Goal: Find specific page/section: Find specific page/section

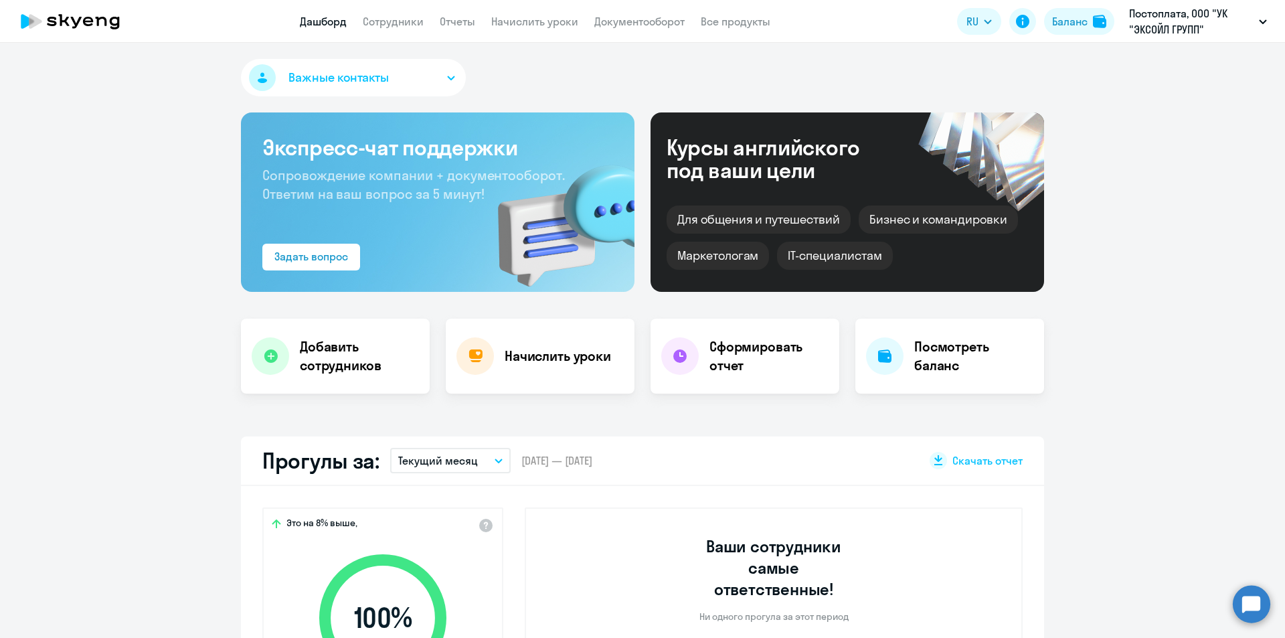
select select "30"
click at [648, 22] on link "Документооборот" at bounding box center [639, 21] width 90 height 13
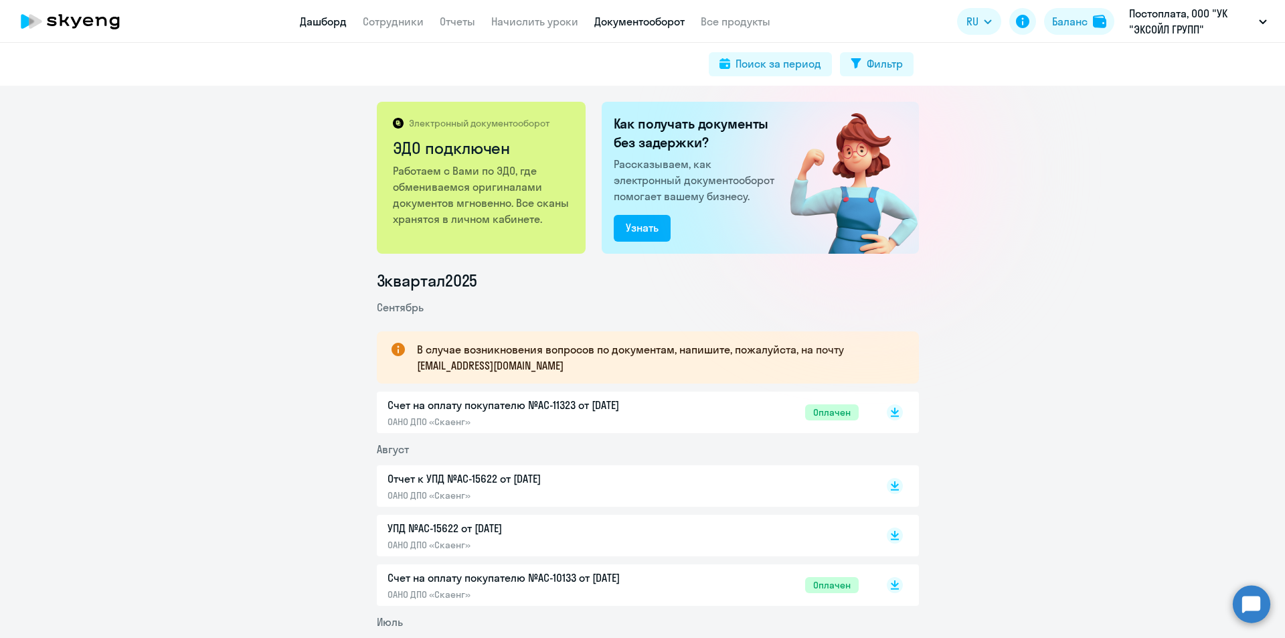
click at [327, 25] on link "Дашборд" at bounding box center [323, 21] width 47 height 13
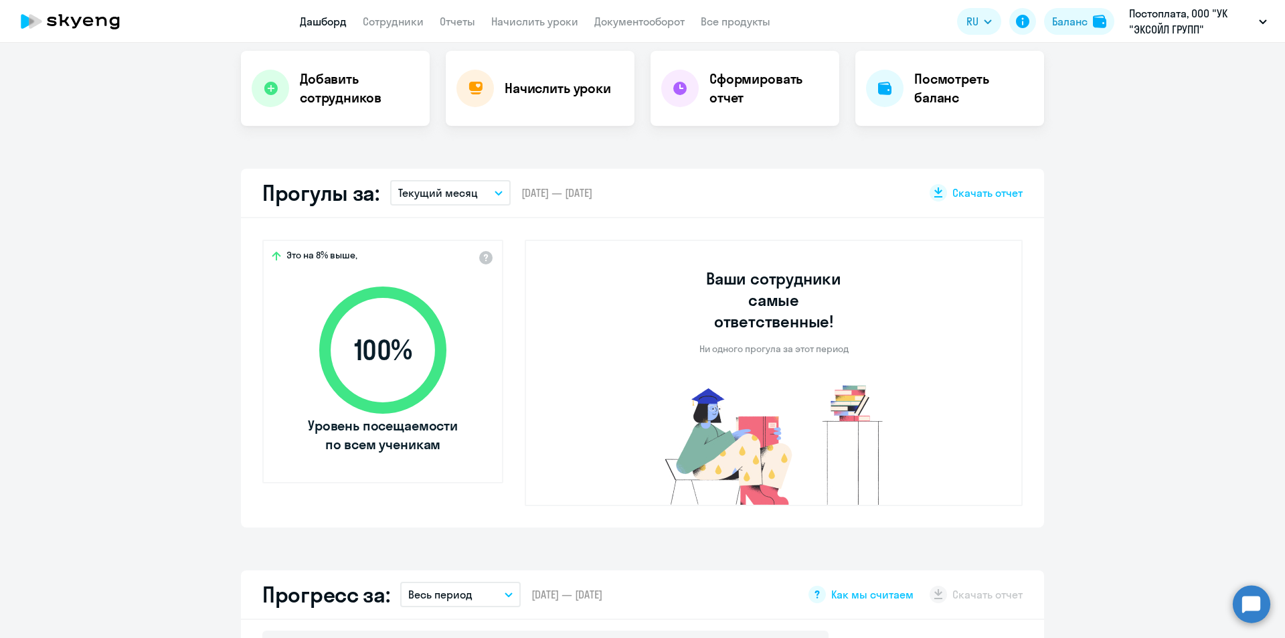
select select "30"
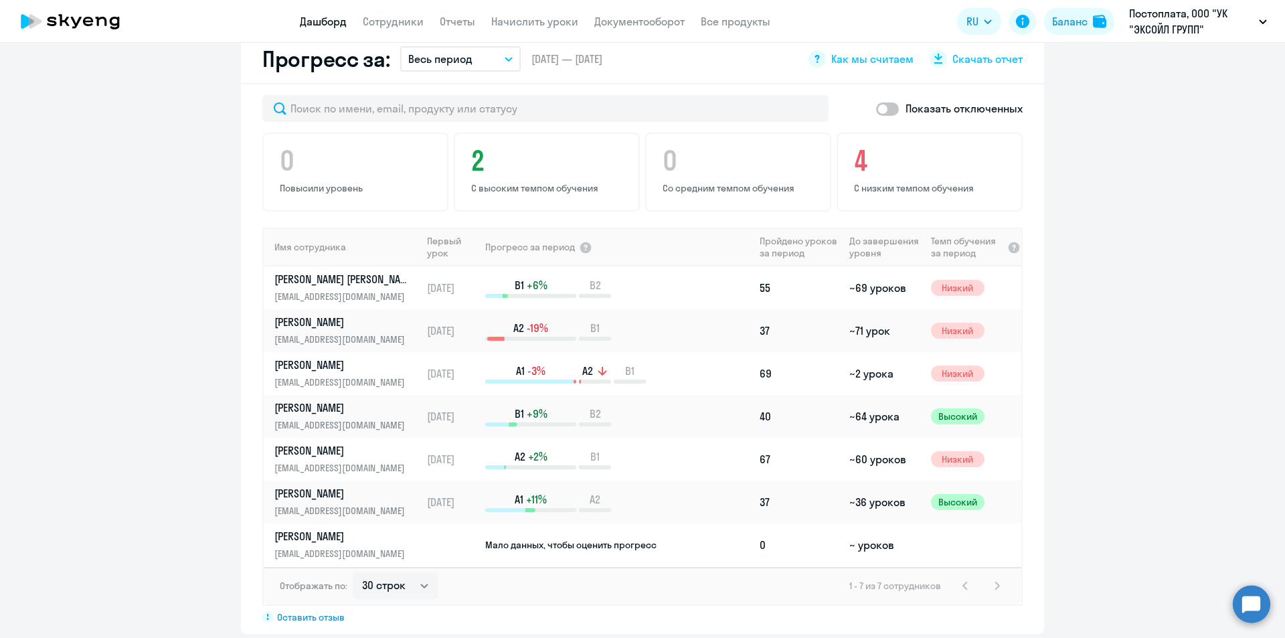
scroll to position [870, 0]
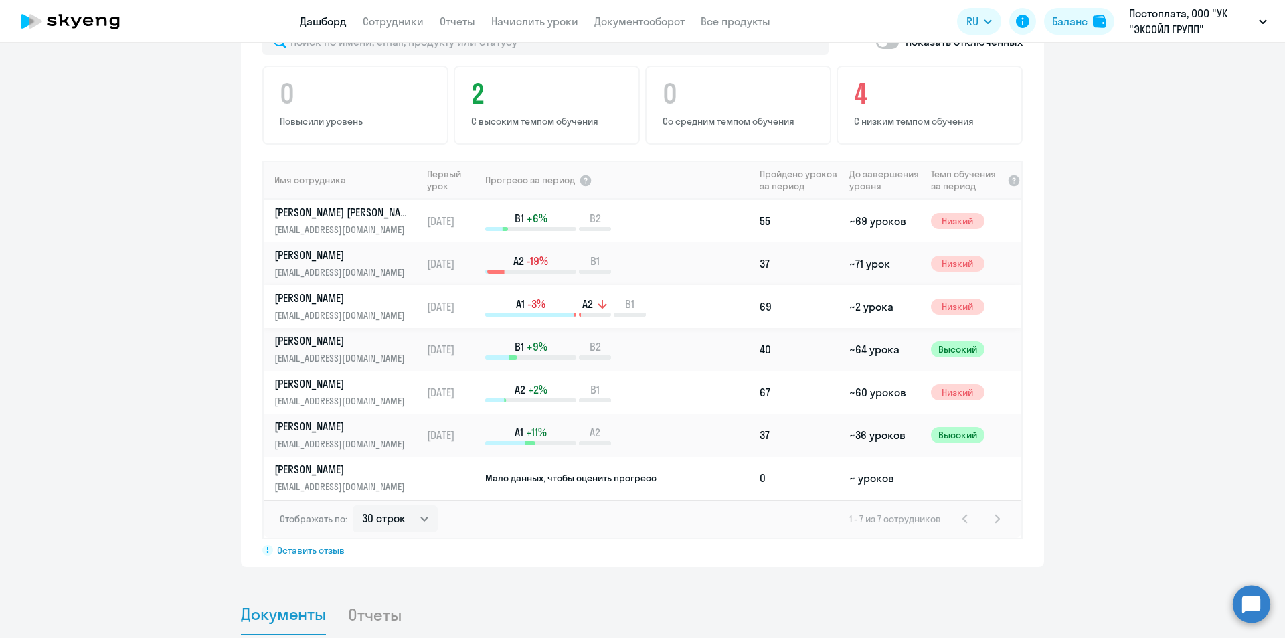
click at [328, 290] on p "Ивашкина Мария" at bounding box center [343, 297] width 138 height 15
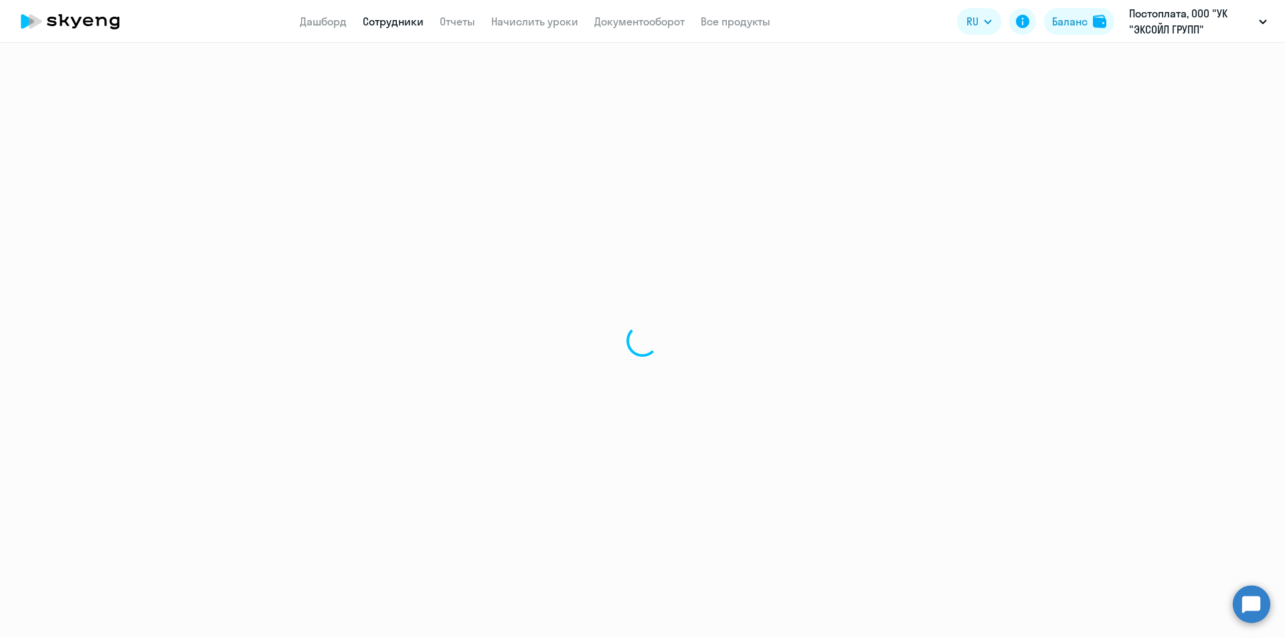
select select "english"
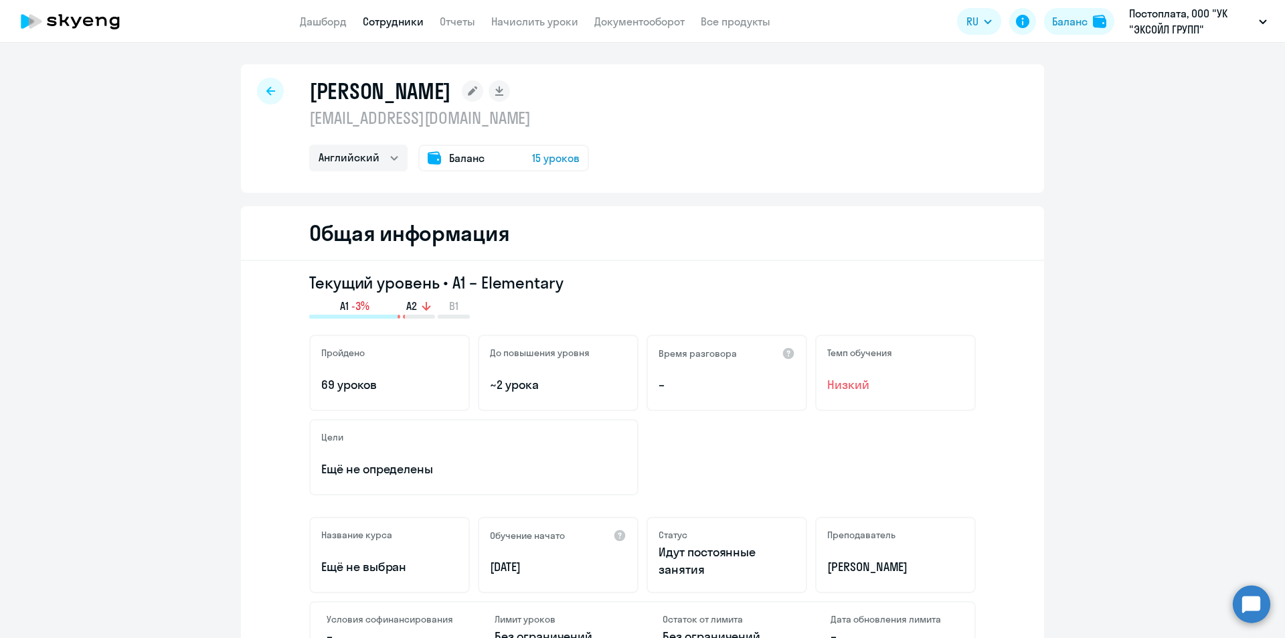
drag, startPoint x: 373, startPoint y: 383, endPoint x: 273, endPoint y: 377, distance: 99.9
click at [273, 377] on div "Текущий уровень • A1 – Elementary A1 -3% A2 B1 Пройдено 69 уроков До повышения …" at bounding box center [642, 480] width 803 height 438
click at [406, 390] on p "69 уроков" at bounding box center [389, 384] width 137 height 17
click at [273, 94] on div at bounding box center [270, 91] width 27 height 27
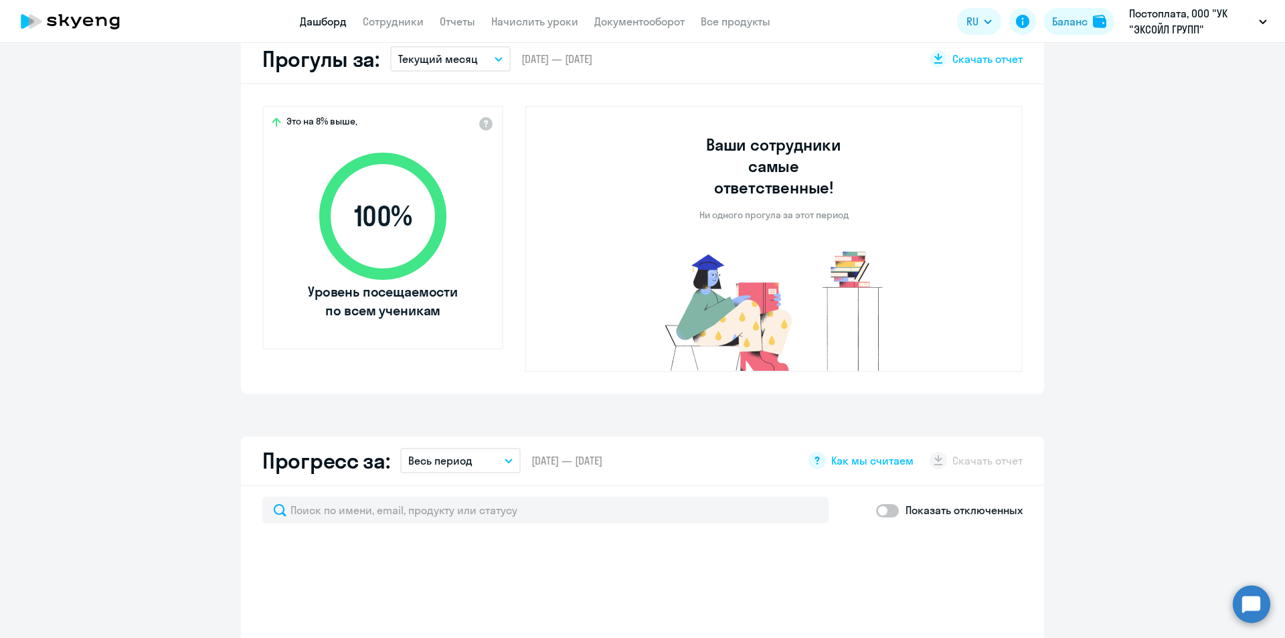
select select "30"
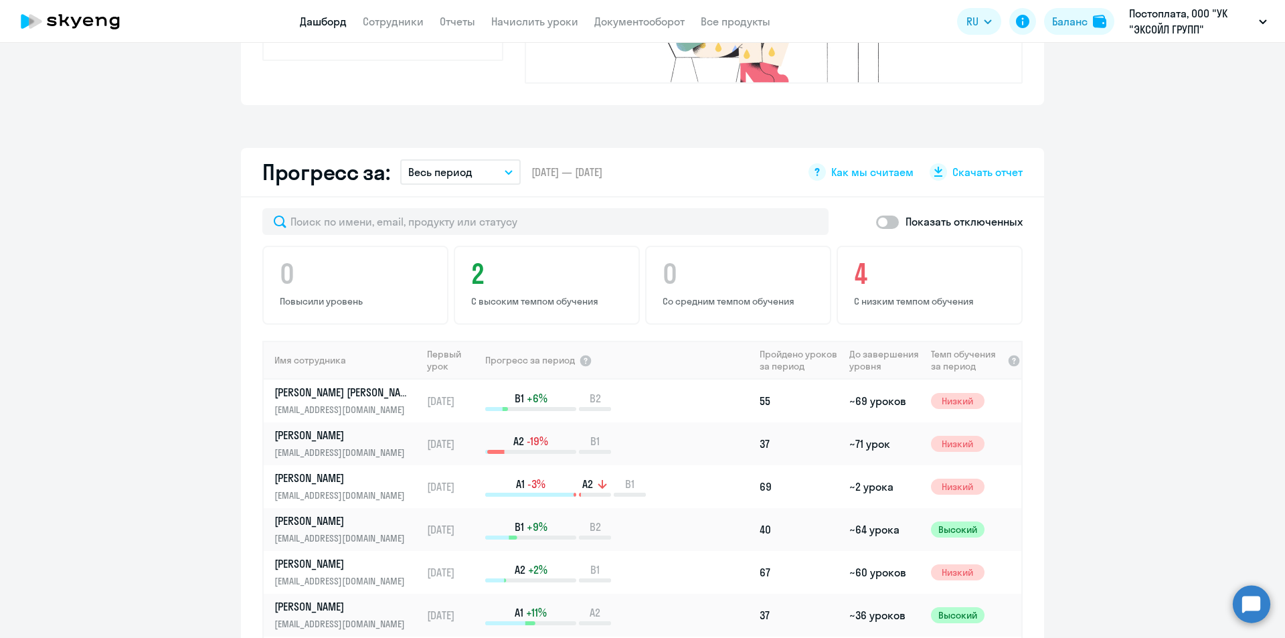
scroll to position [803, 0]
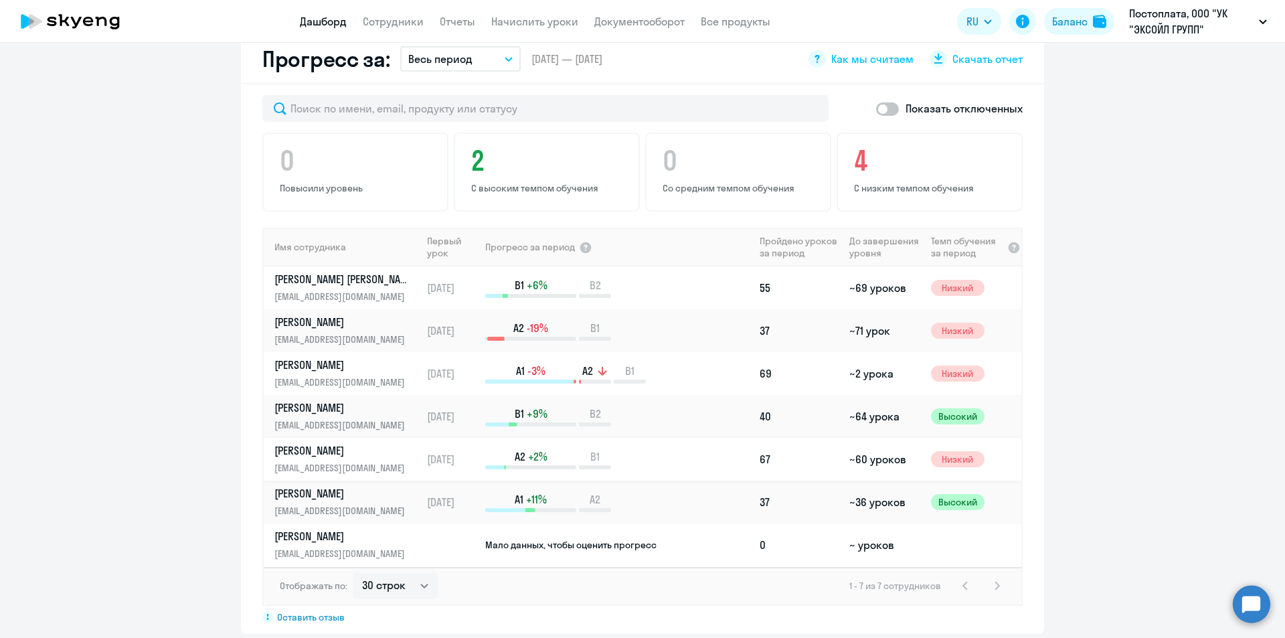
click at [365, 443] on p "Сеславинский Андрей" at bounding box center [343, 450] width 138 height 15
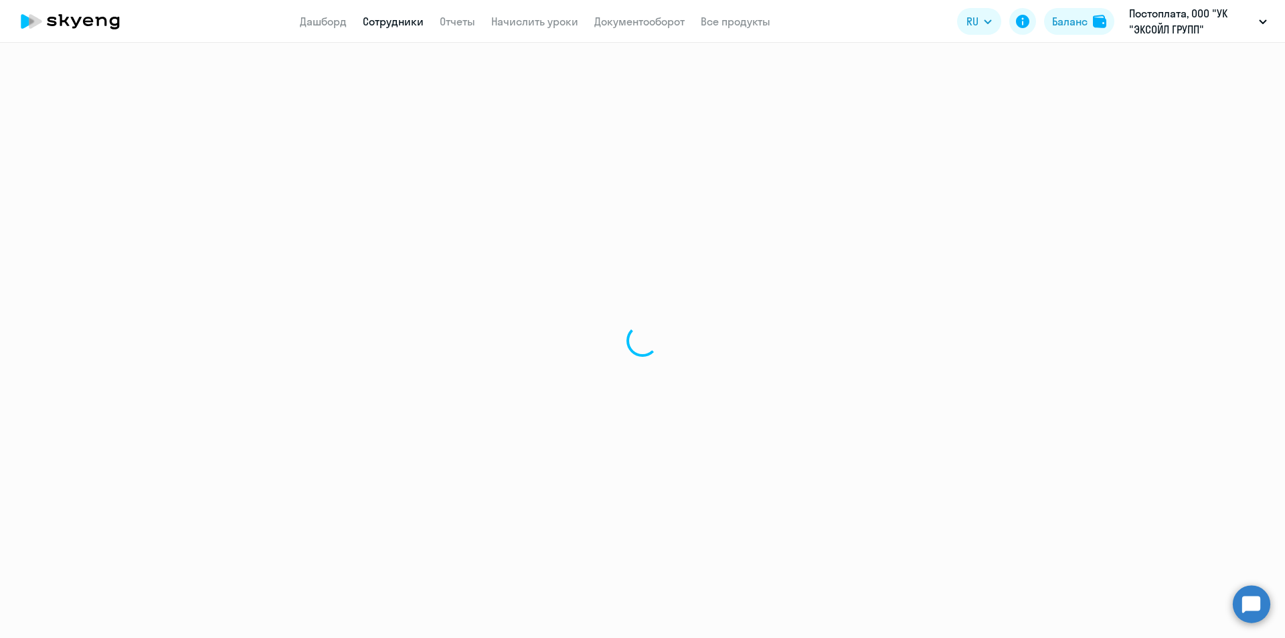
select select "english"
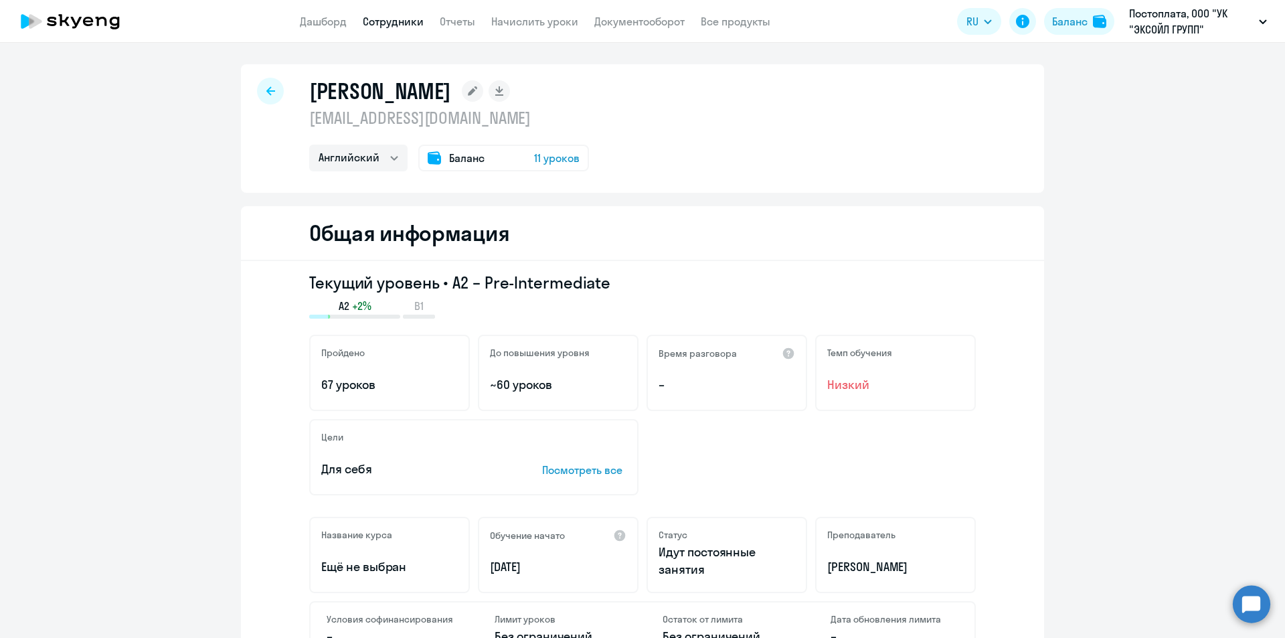
click at [276, 91] on div at bounding box center [270, 91] width 27 height 27
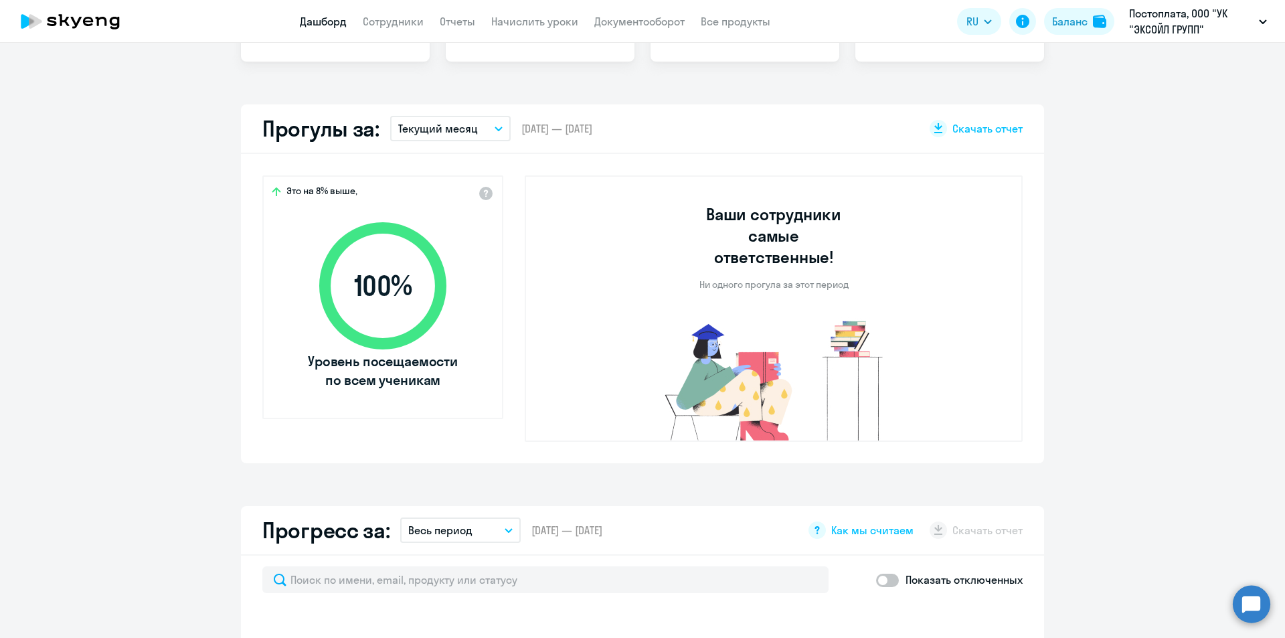
select select "30"
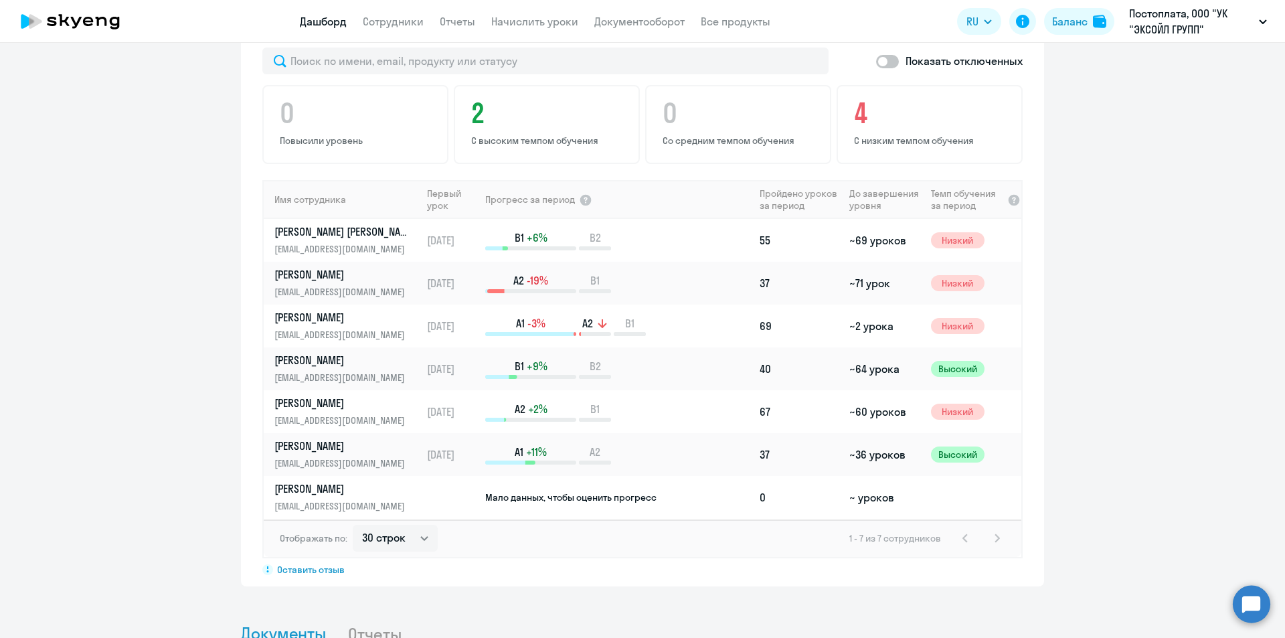
scroll to position [870, 0]
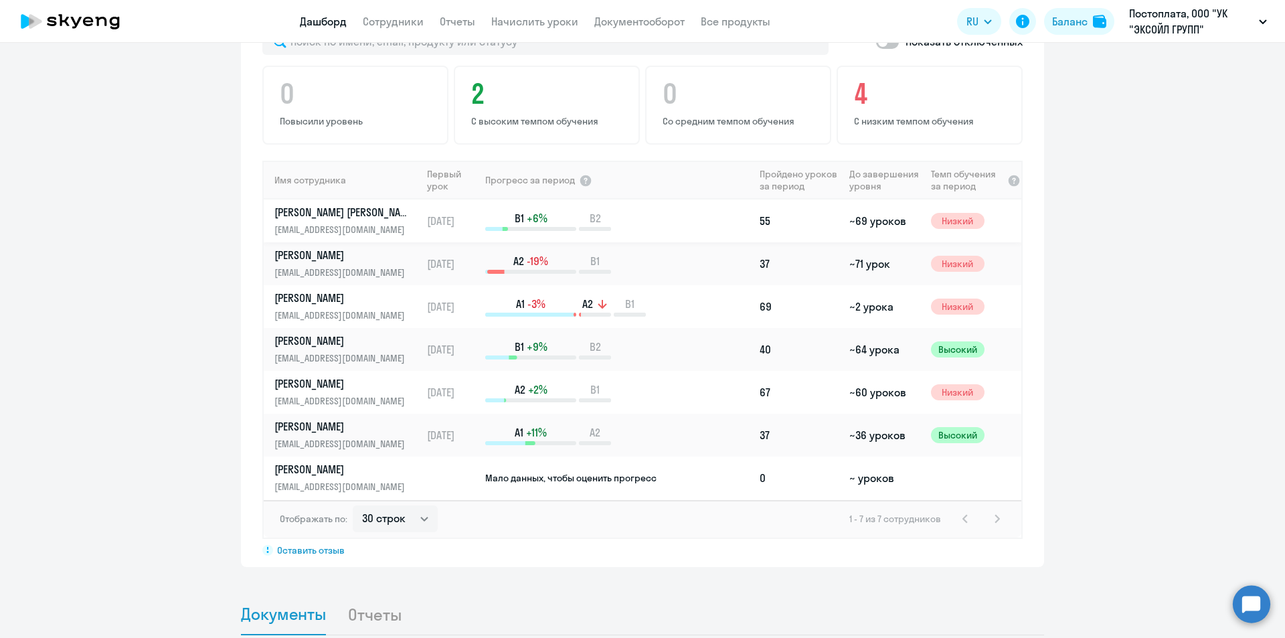
click at [339, 205] on p "Валетова Валерия" at bounding box center [343, 212] width 138 height 15
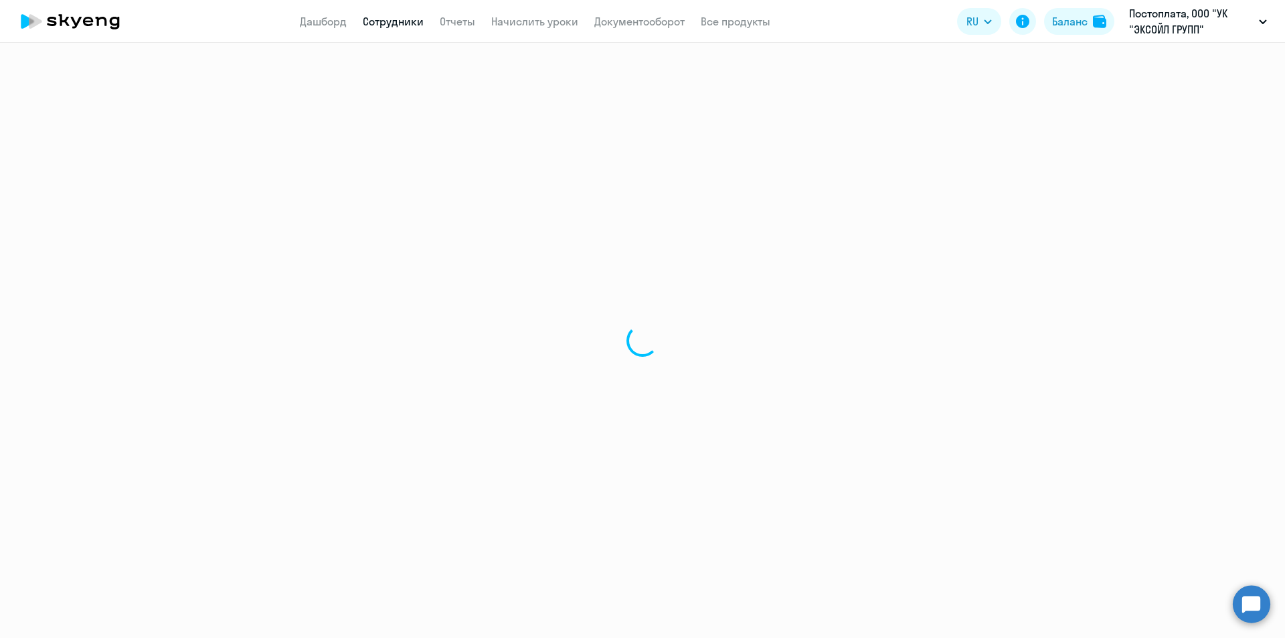
select select "english"
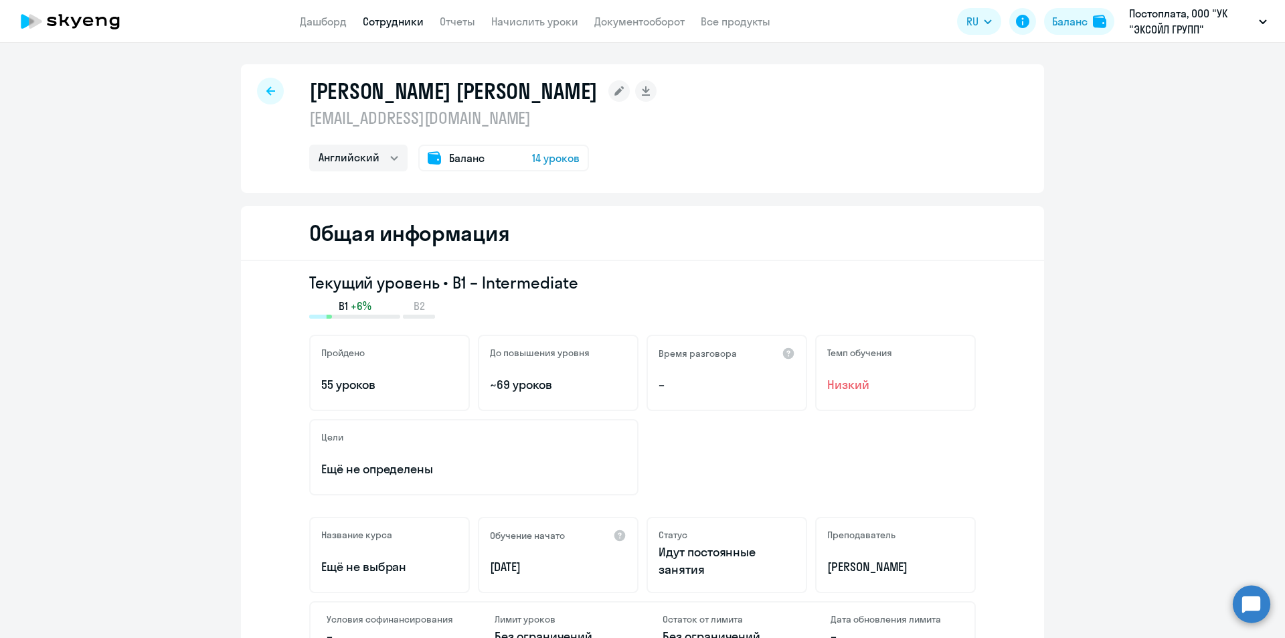
click at [266, 94] on icon at bounding box center [270, 90] width 9 height 9
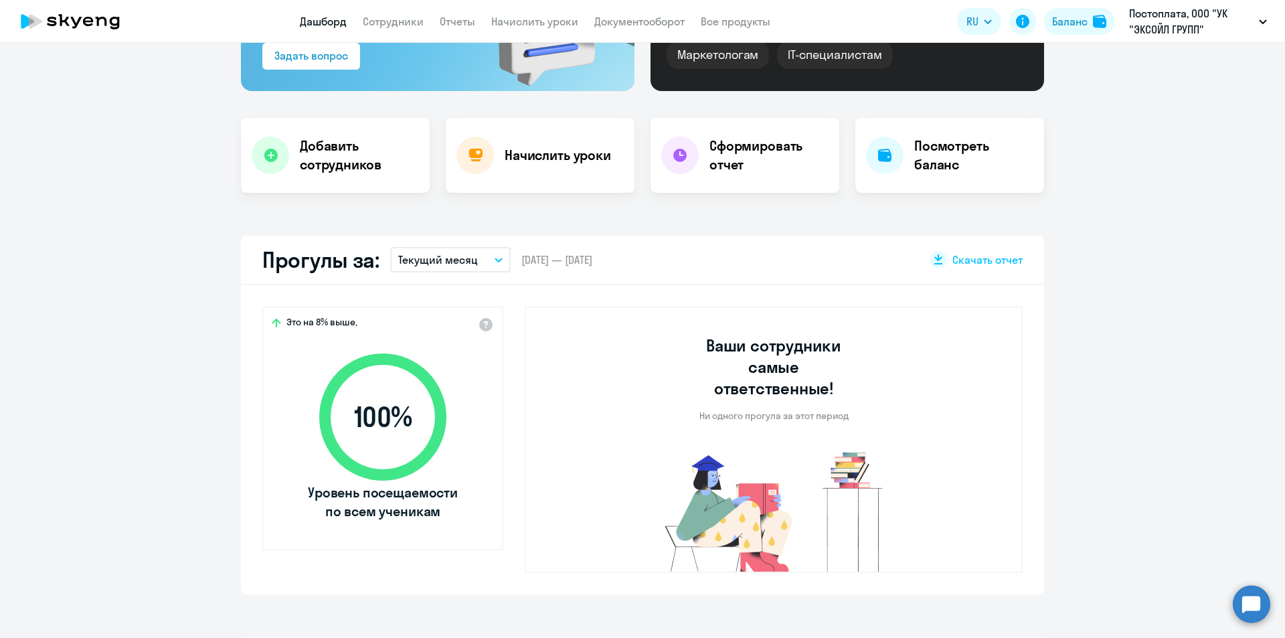
select select "30"
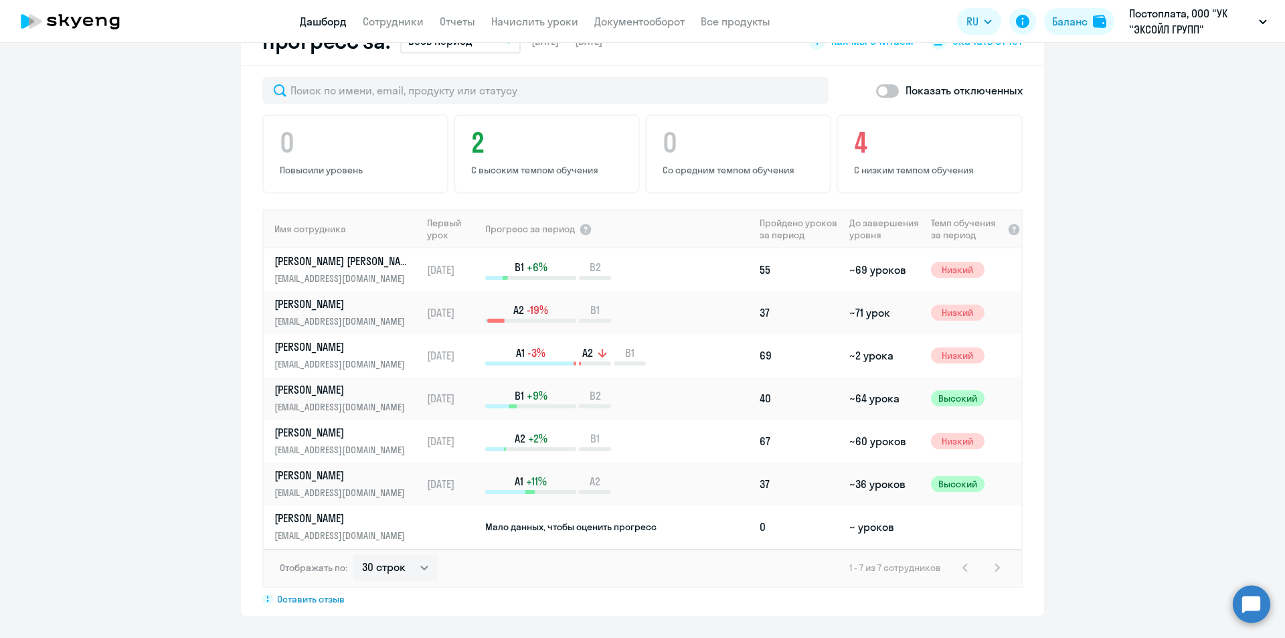
scroll to position [816, 0]
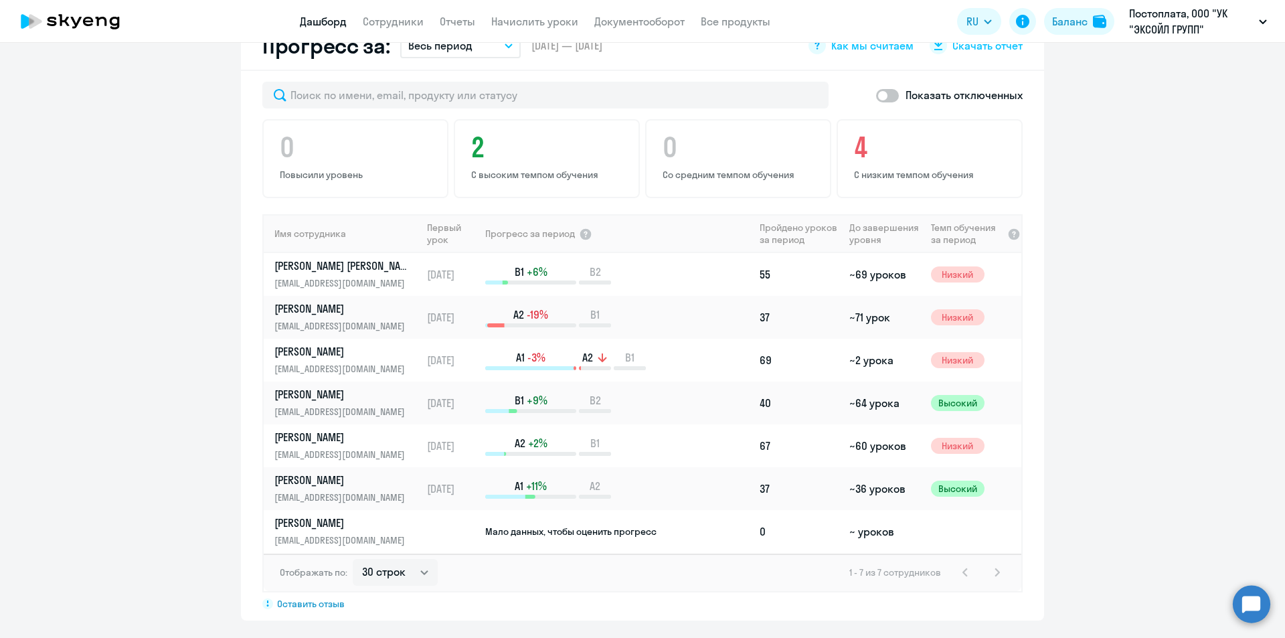
drag, startPoint x: 253, startPoint y: 196, endPoint x: 1087, endPoint y: 478, distance: 880.9
click at [1087, 478] on app-progress-dashboard "Прогресс за: Весь период – 25.11.2024 — 02.10.2025 Как мы считаем Скачать отчет…" at bounding box center [642, 320] width 1285 height 599
click at [646, 27] on link "Документооборот" at bounding box center [639, 21] width 90 height 13
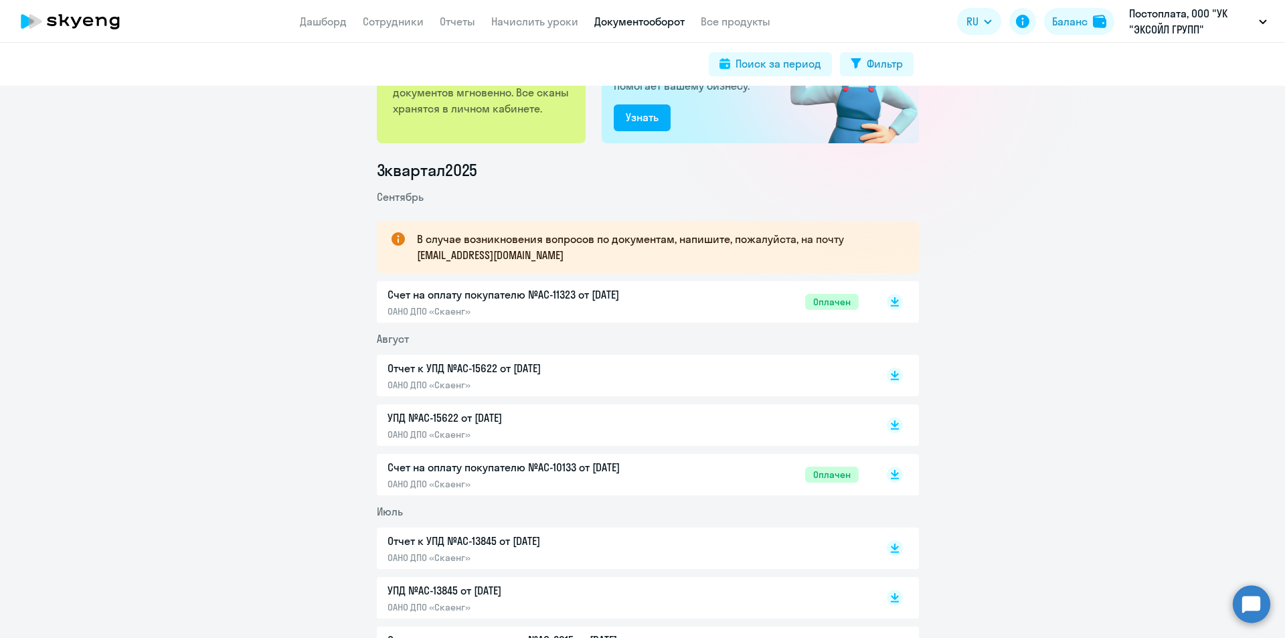
scroll to position [134, 0]
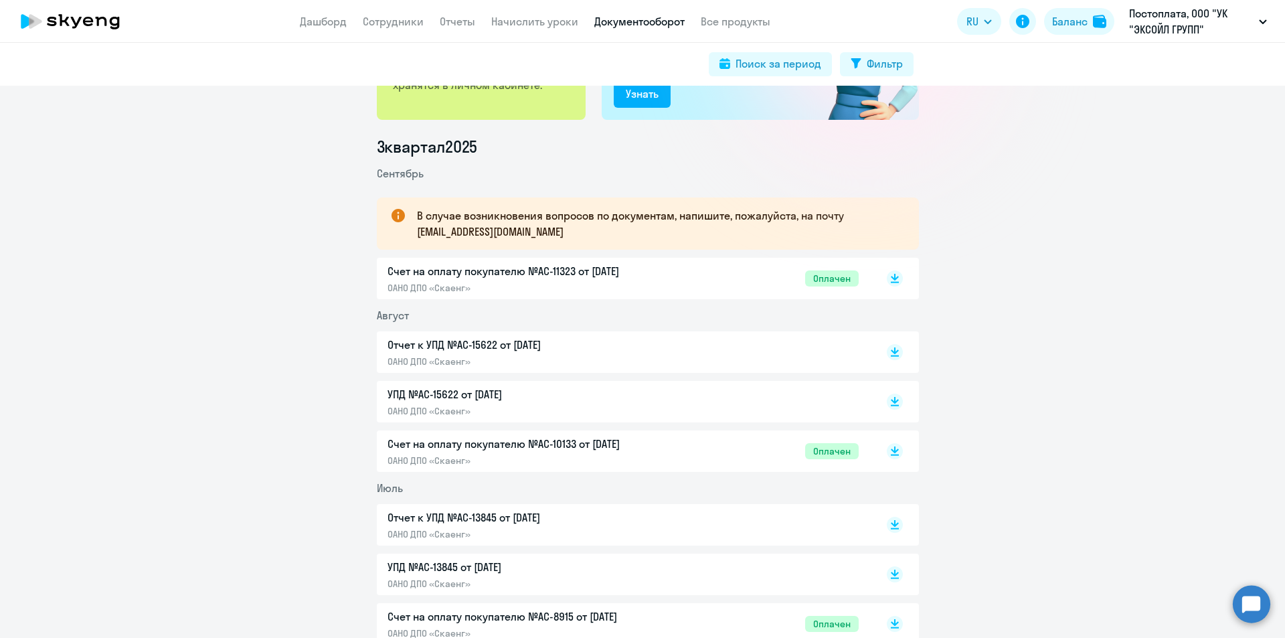
click at [487, 272] on p "Счет на оплату покупателю №AC-11323 от [DATE]" at bounding box center [527, 271] width 281 height 16
